Goal: Obtain resource: Download file/media

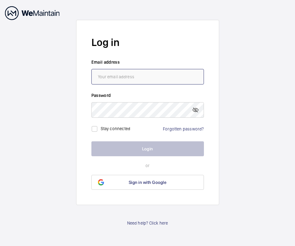
type input "[PERSON_NAME][EMAIL_ADDRESS][DOMAIN_NAME]"
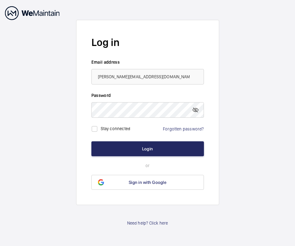
drag, startPoint x: 139, startPoint y: 151, endPoint x: 138, endPoint y: 148, distance: 3.3
click at [138, 149] on button "Login" at bounding box center [147, 148] width 112 height 15
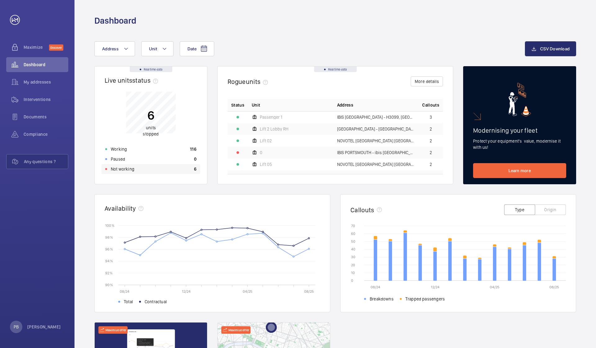
click at [117, 169] on p "Not working" at bounding box center [123, 169] width 24 height 6
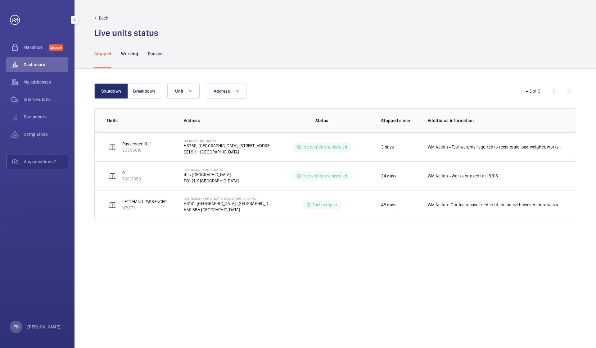
click at [33, 62] on span "Dashboard" at bounding box center [46, 65] width 45 height 6
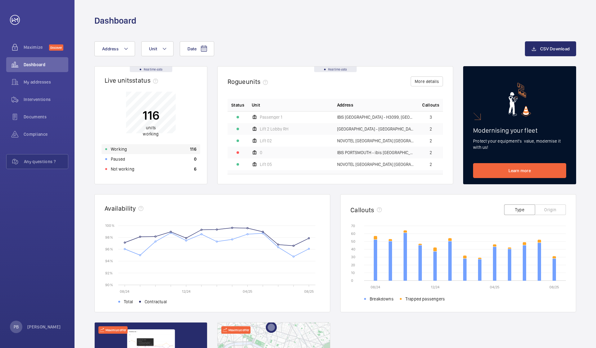
click at [115, 150] on p "Working" at bounding box center [119, 149] width 16 height 6
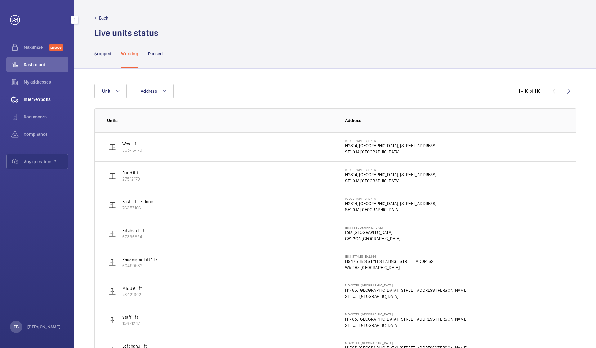
click at [32, 97] on span "Interventions" at bounding box center [46, 99] width 45 height 6
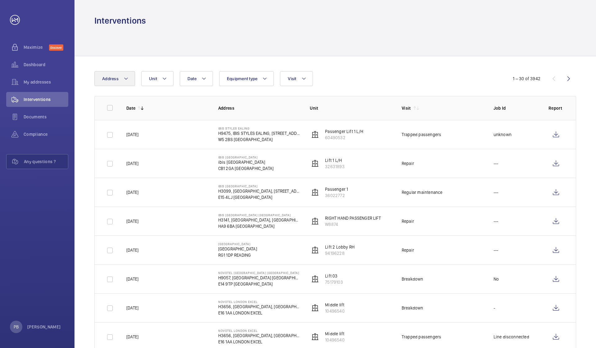
click at [129, 79] on button "Address" at bounding box center [114, 78] width 41 height 15
type input "ibis cam"
click at [121, 119] on span "CAM" at bounding box center [124, 120] width 9 height 5
click at [110, 119] on input "IBIS CAM BRIDGE - ibis [GEOGRAPHIC_DATA], [GEOGRAPHIC_DATA]" at bounding box center [104, 120] width 12 height 12
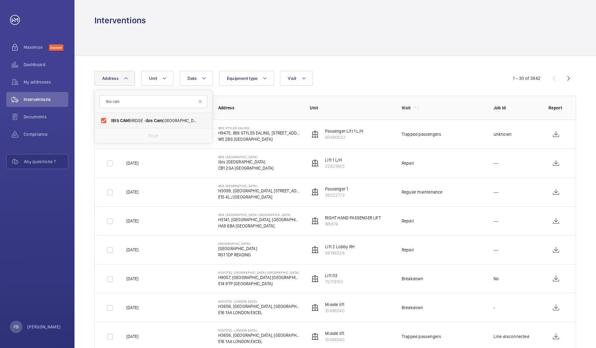
checkbox input "true"
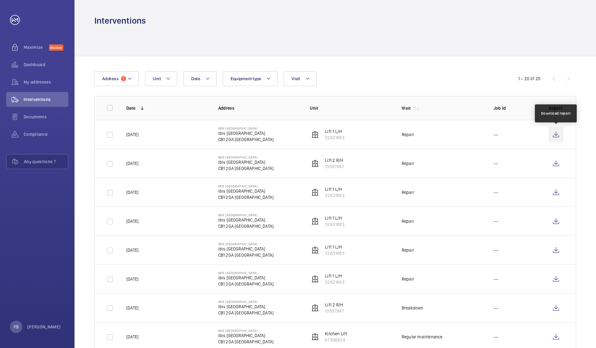
click at [294, 134] on wm-front-icon-button at bounding box center [556, 134] width 15 height 15
click at [294, 163] on wm-front-icon-button at bounding box center [556, 163] width 15 height 15
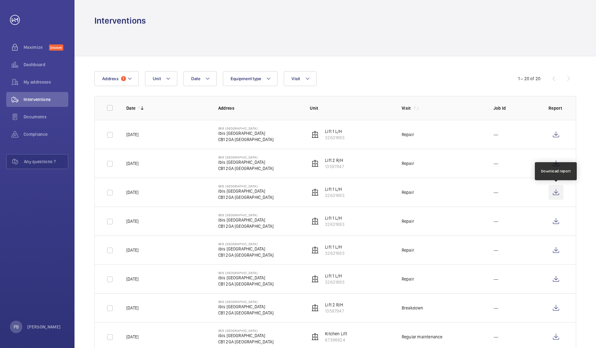
click at [294, 193] on wm-front-icon-button at bounding box center [556, 192] width 15 height 15
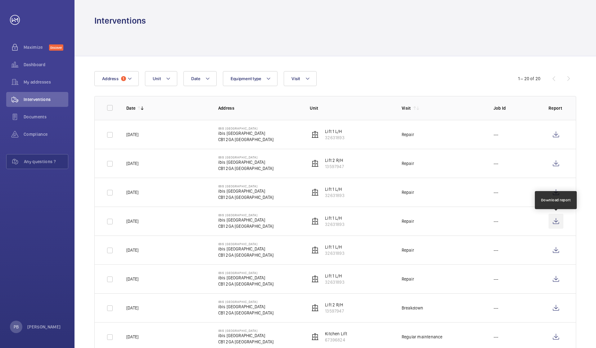
click at [294, 222] on wm-front-icon-button at bounding box center [556, 221] width 15 height 15
click at [294, 246] on wm-front-icon-button at bounding box center [556, 250] width 15 height 15
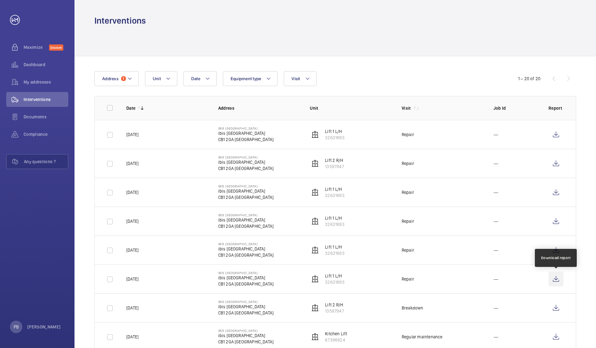
click at [294, 246] on wm-front-icon-button at bounding box center [556, 278] width 15 height 15
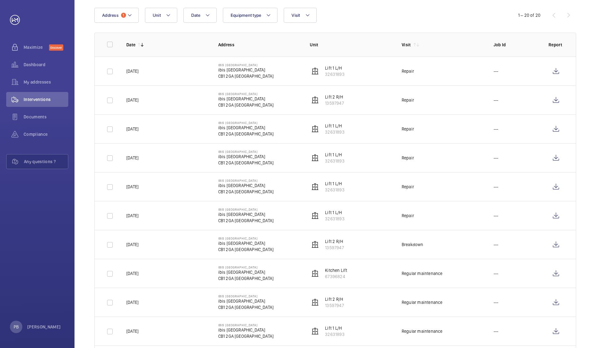
scroll to position [66, 0]
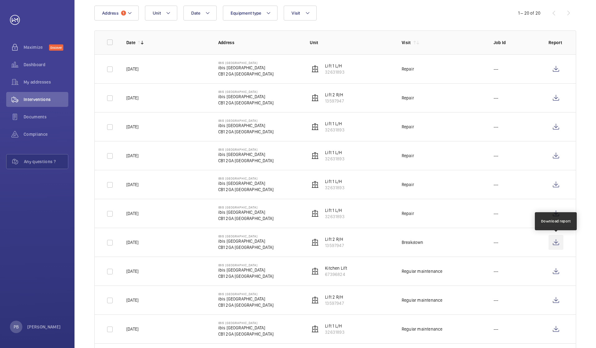
click at [294, 244] on wm-front-icon-button at bounding box center [556, 242] width 15 height 15
